Goal: Browse casually

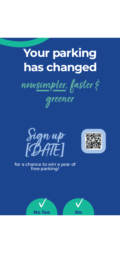
scroll to position [40, 0]
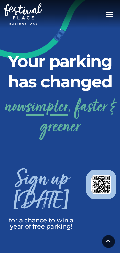
scroll to position [40, 0]
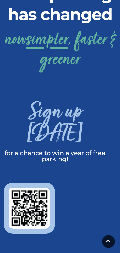
scroll to position [68, 0]
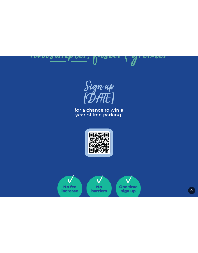
scroll to position [147, 0]
